Goal: Check status: Check status

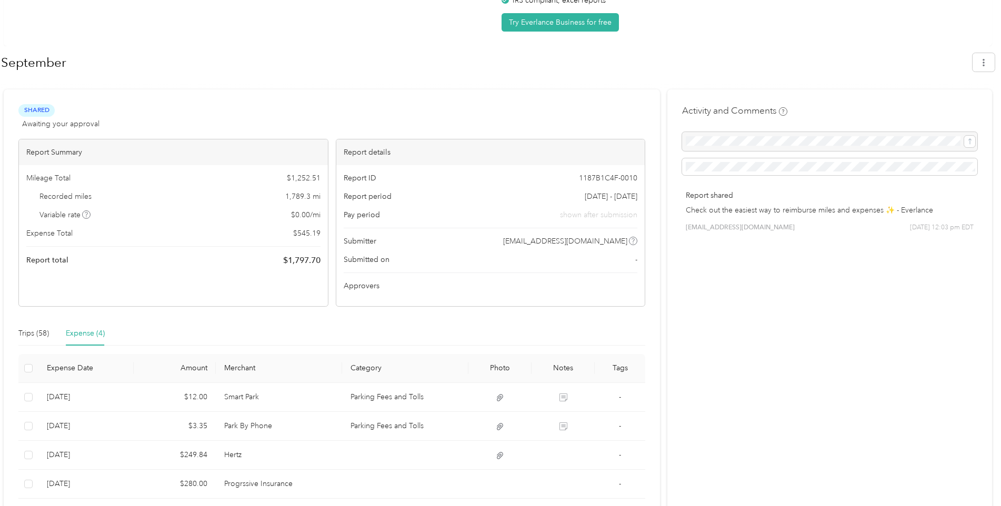
scroll to position [132, 0]
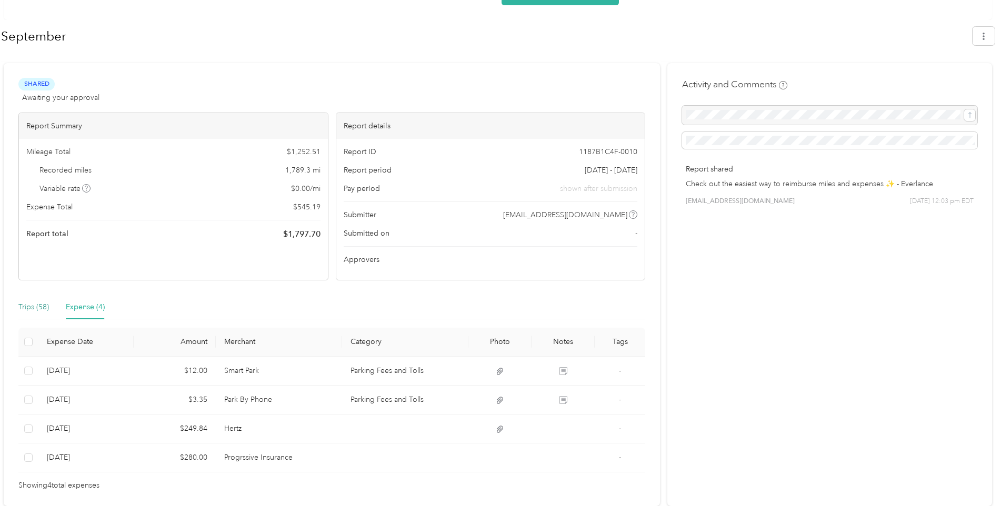
click at [28, 306] on div "Trips (58)" at bounding box center [33, 308] width 31 height 12
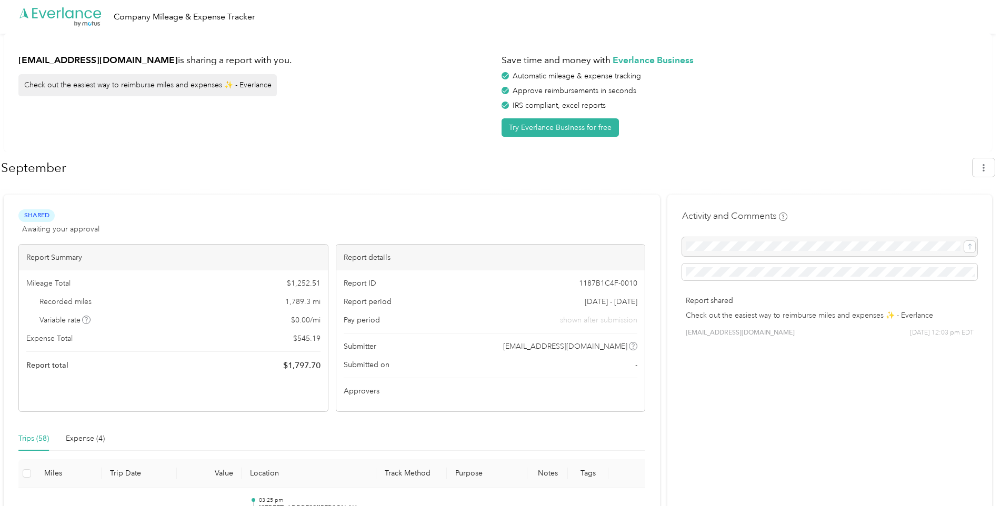
scroll to position [263, 0]
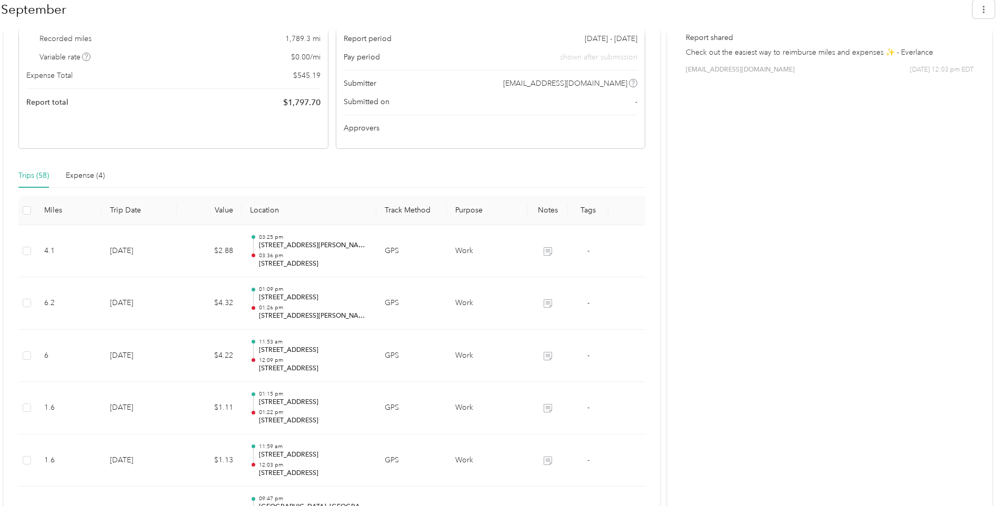
drag, startPoint x: 158, startPoint y: 208, endPoint x: 184, endPoint y: 170, distance: 47.0
click at [184, 170] on div "Trips (58) Expense (4)" at bounding box center [331, 176] width 627 height 24
click at [83, 176] on div "Expense (4)" at bounding box center [85, 176] width 39 height 12
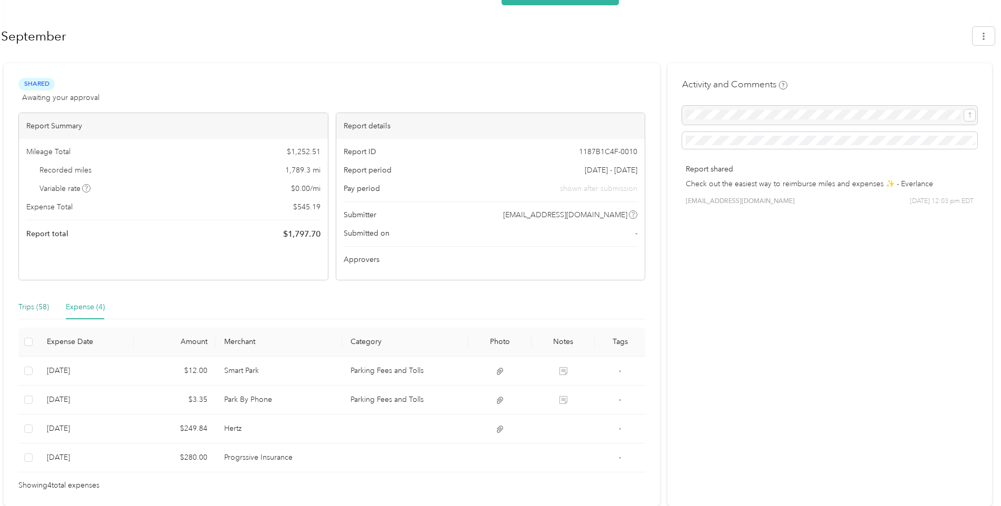
click at [27, 306] on div "Trips (58)" at bounding box center [33, 308] width 31 height 12
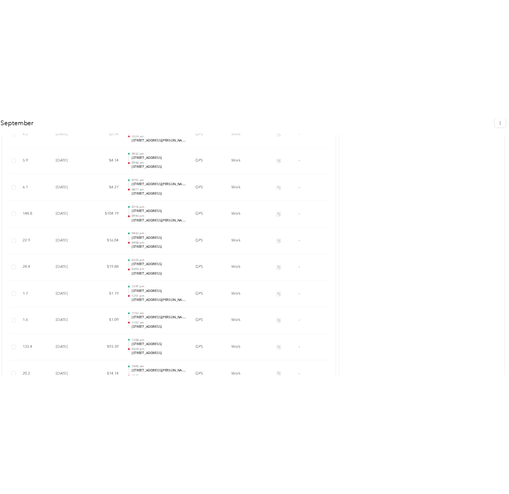
scroll to position [1843, 0]
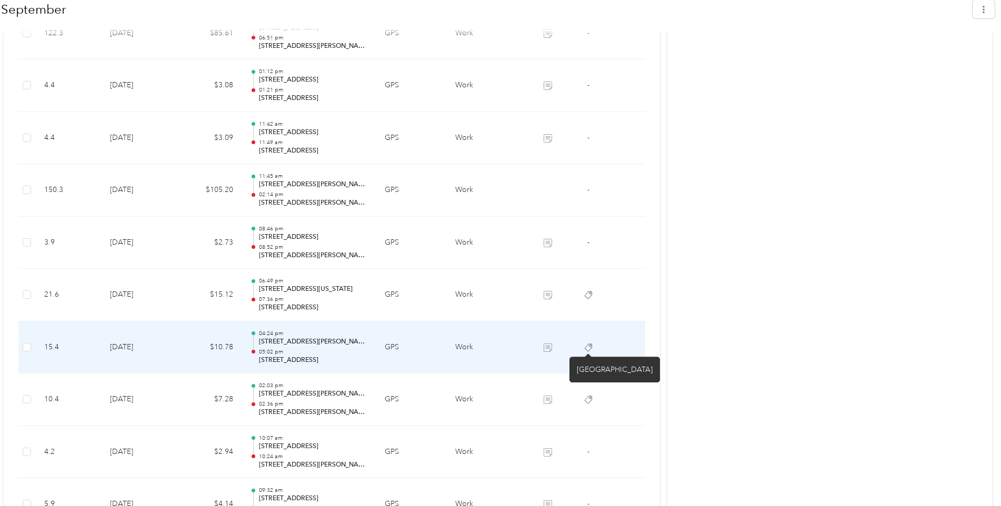
click at [590, 347] on icon at bounding box center [588, 348] width 8 height 8
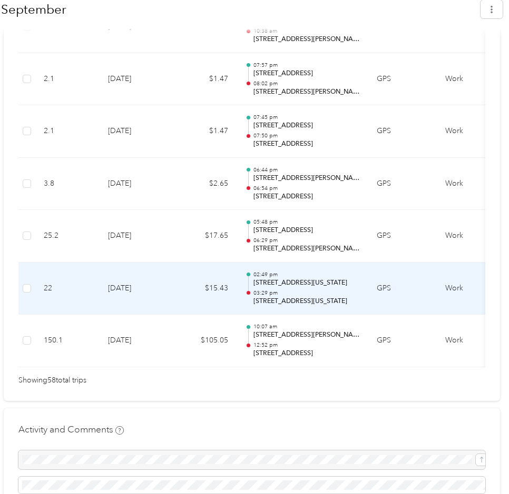
scroll to position [3212, 0]
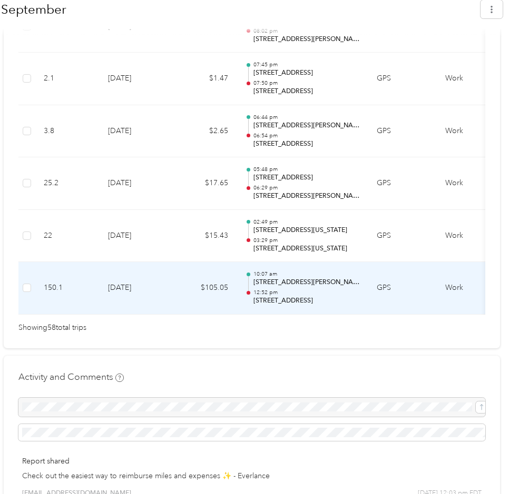
click at [325, 279] on p "[STREET_ADDRESS][PERSON_NAME]" at bounding box center [306, 282] width 106 height 9
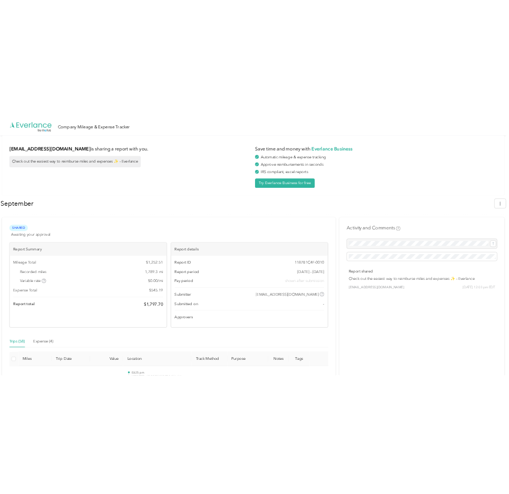
scroll to position [369, 0]
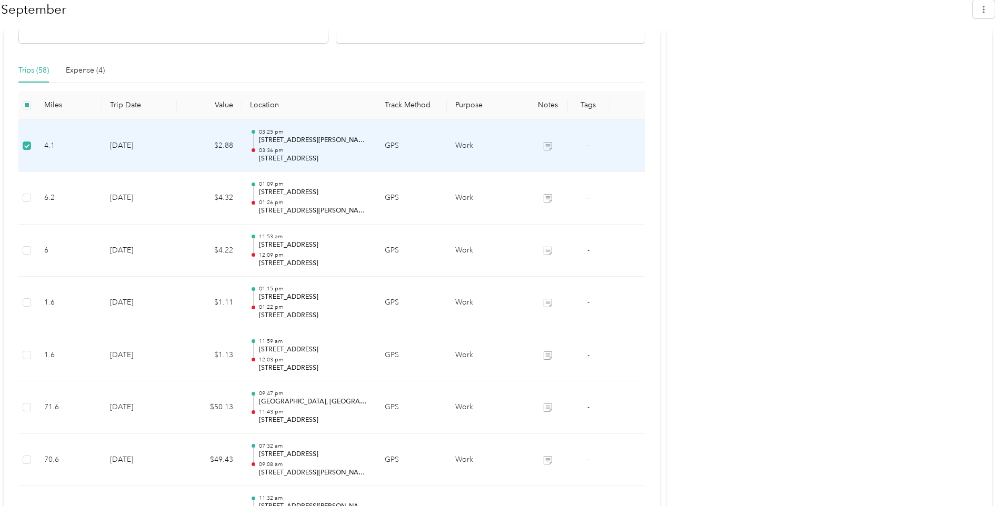
click at [322, 144] on p "[STREET_ADDRESS][PERSON_NAME]" at bounding box center [313, 140] width 109 height 9
click at [323, 144] on p "[STREET_ADDRESS][PERSON_NAME]" at bounding box center [313, 140] width 109 height 9
click at [363, 161] on p "[STREET_ADDRESS]" at bounding box center [313, 158] width 109 height 9
drag, startPoint x: 363, startPoint y: 161, endPoint x: 344, endPoint y: 155, distance: 20.3
click at [344, 155] on p "[STREET_ADDRESS]" at bounding box center [313, 158] width 109 height 9
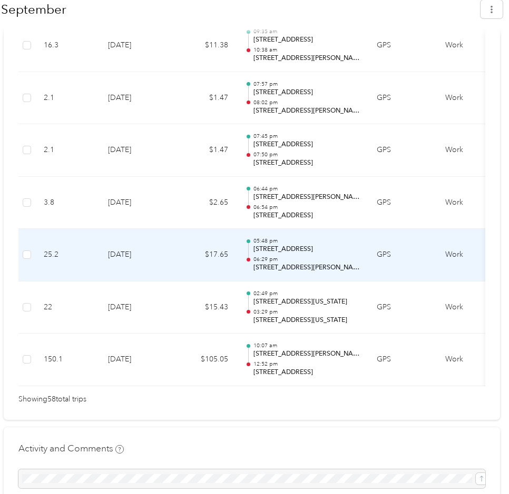
scroll to position [3088, 0]
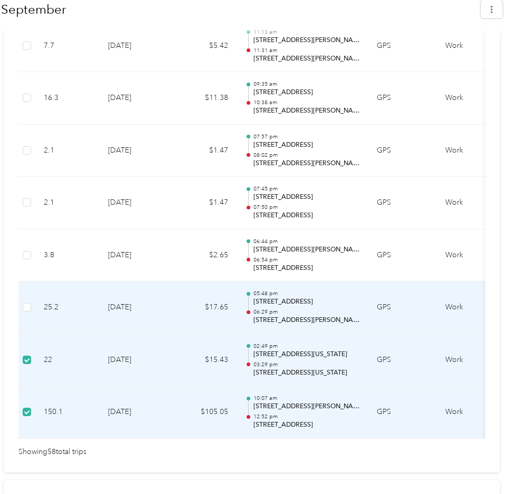
click at [31, 305] on td at bounding box center [26, 308] width 17 height 53
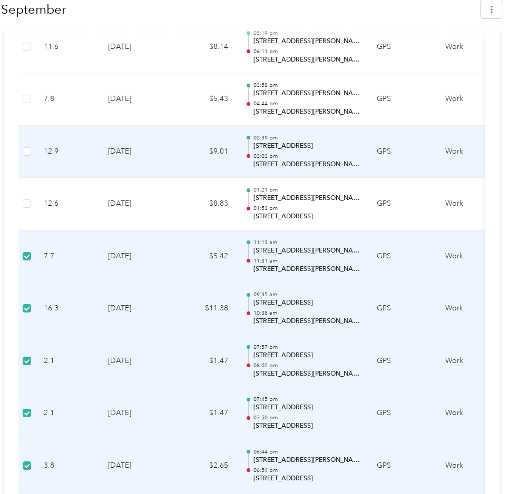
scroll to position [2824, 0]
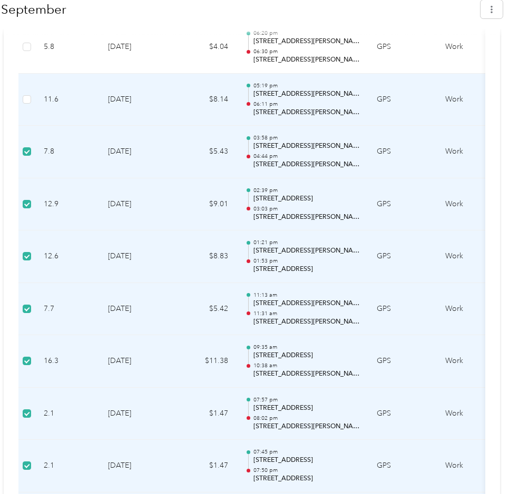
click at [31, 97] on td at bounding box center [26, 100] width 17 height 53
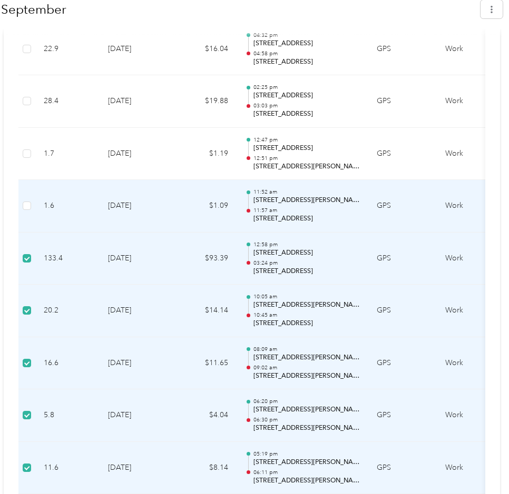
scroll to position [2403, 0]
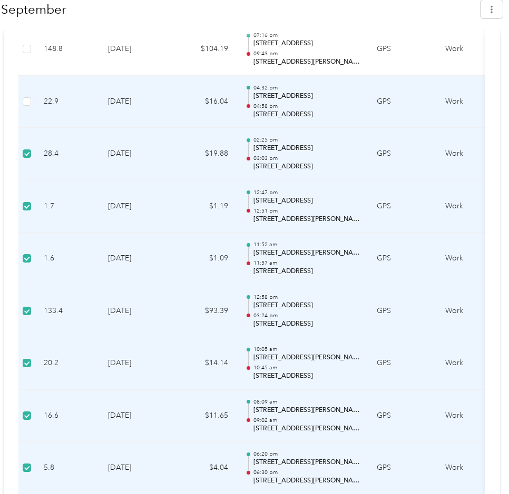
click at [31, 102] on td at bounding box center [26, 102] width 17 height 53
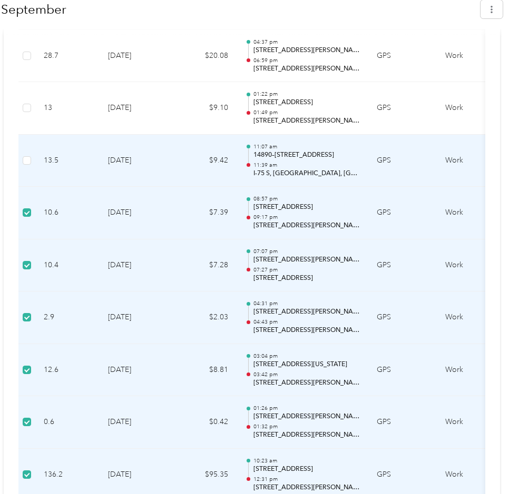
scroll to position [982, 0]
